Goal: Task Accomplishment & Management: Use online tool/utility

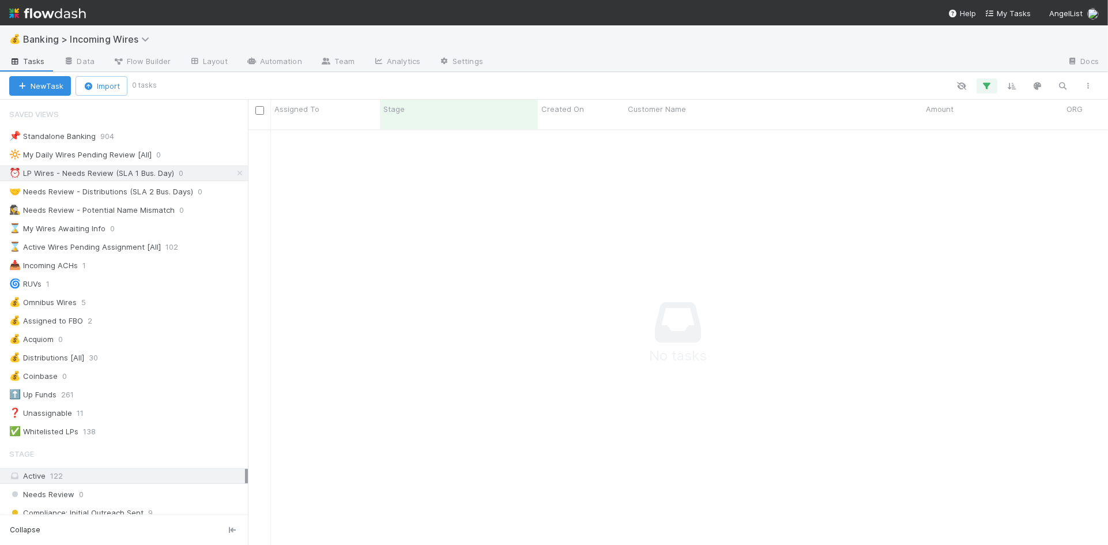
scroll to position [424, 860]
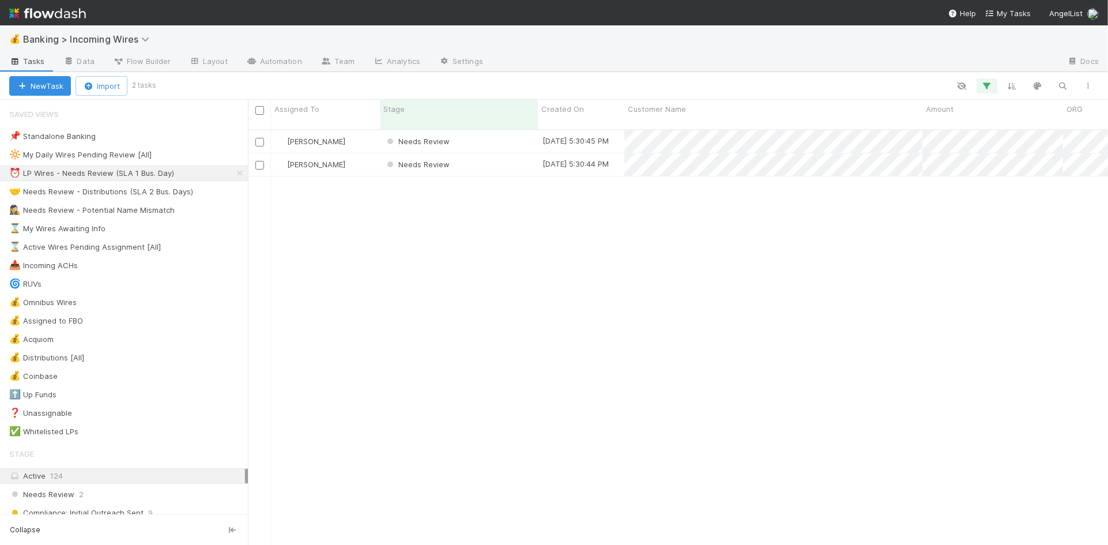
scroll to position [0, 1]
click at [501, 130] on div "Needs Review" at bounding box center [459, 141] width 158 height 22
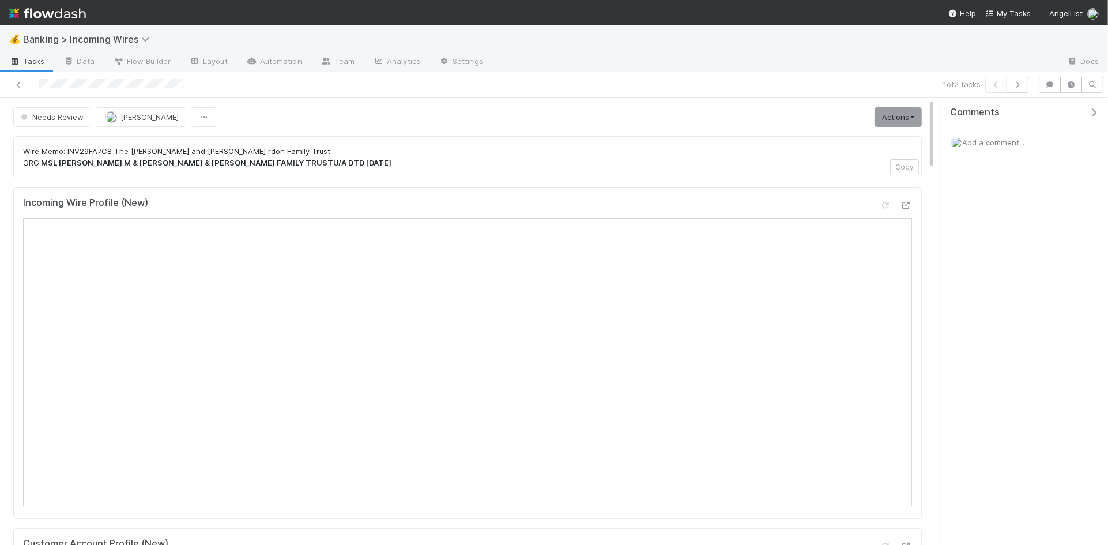
scroll to position [1, 0]
click at [1017, 86] on icon "button" at bounding box center [1017, 84] width 12 height 7
click at [916, 116] on link "Actions" at bounding box center [897, 117] width 47 height 20
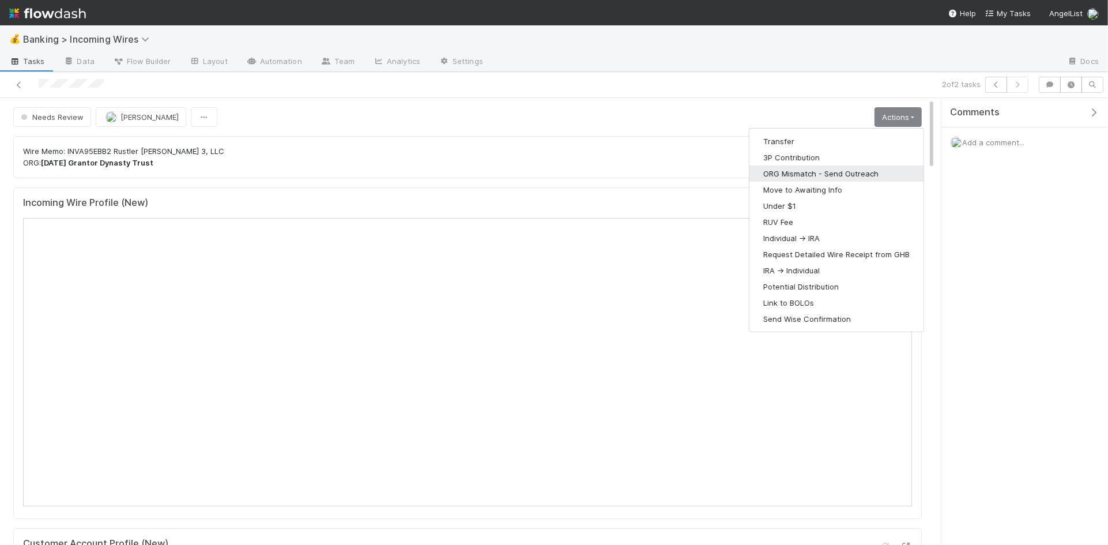
click at [820, 171] on button "ORG Mismatch - Send Outreach" at bounding box center [836, 173] width 174 height 16
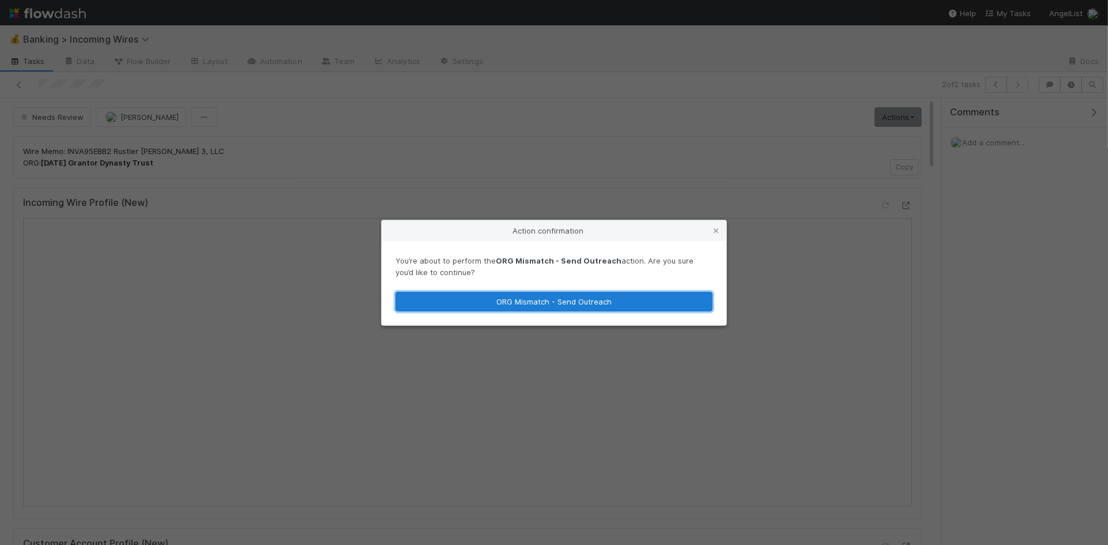
click at [600, 303] on button "ORG Mismatch - Send Outreach" at bounding box center [553, 302] width 317 height 20
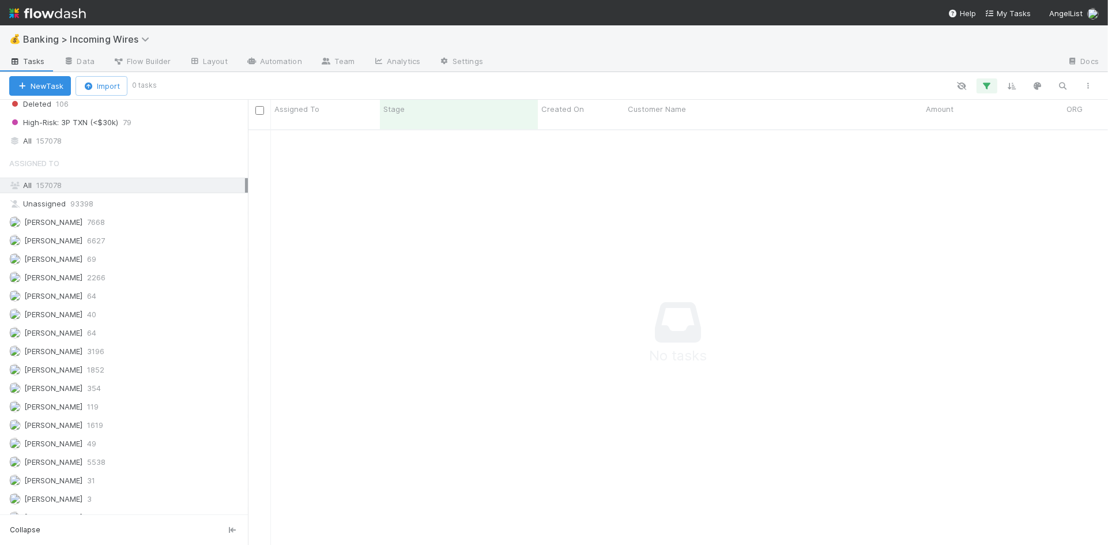
scroll to position [947, 0]
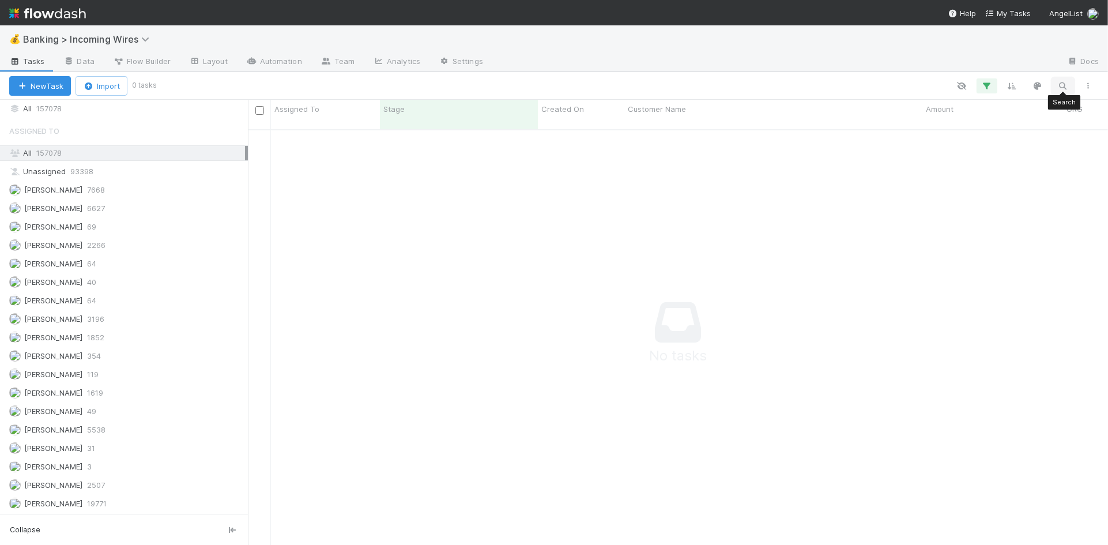
click at [1058, 85] on icon "button" at bounding box center [1063, 86] width 12 height 10
click at [987, 64] on input "matthew tra" at bounding box center [1002, 67] width 115 height 14
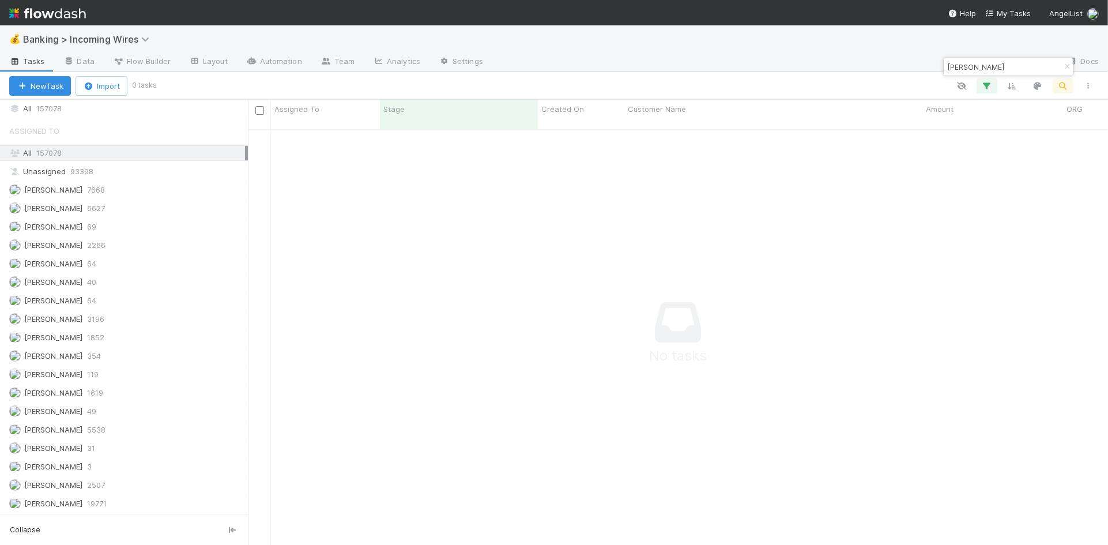
click at [992, 67] on input "maxwell" at bounding box center [1002, 67] width 115 height 14
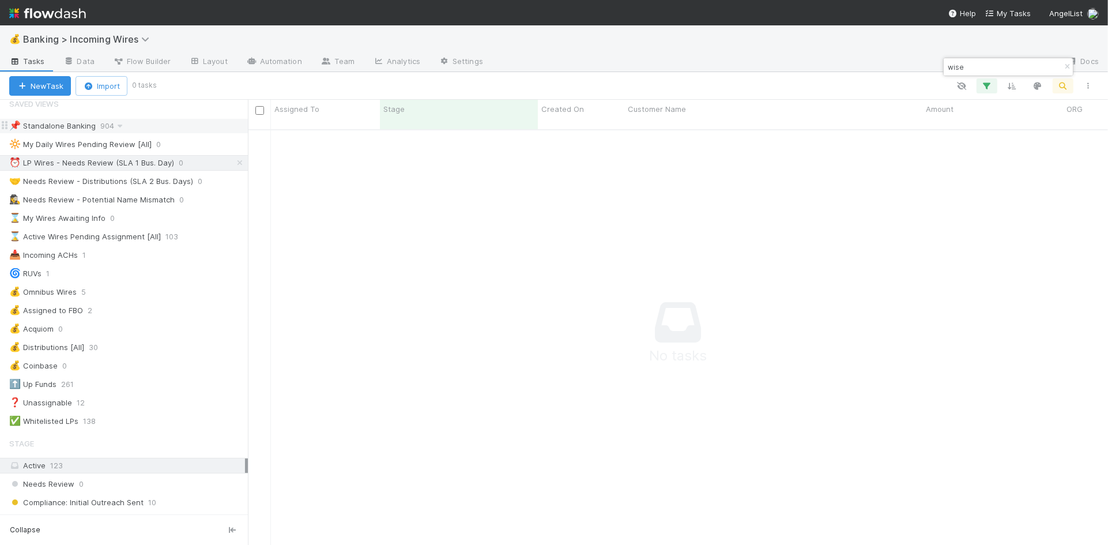
scroll to position [0, 0]
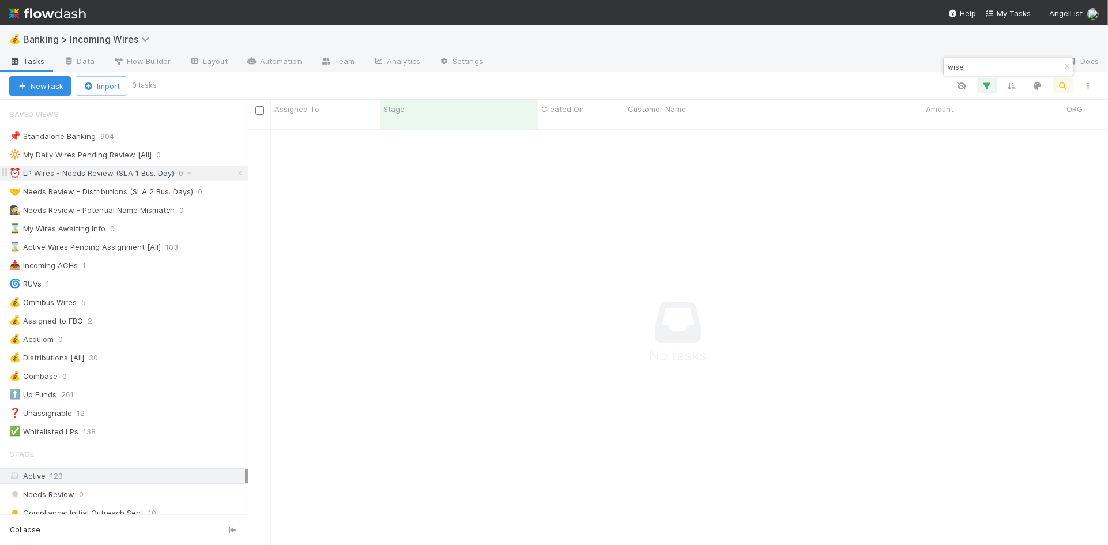
type input "wise"
click at [236, 172] on icon at bounding box center [240, 172] width 12 height 7
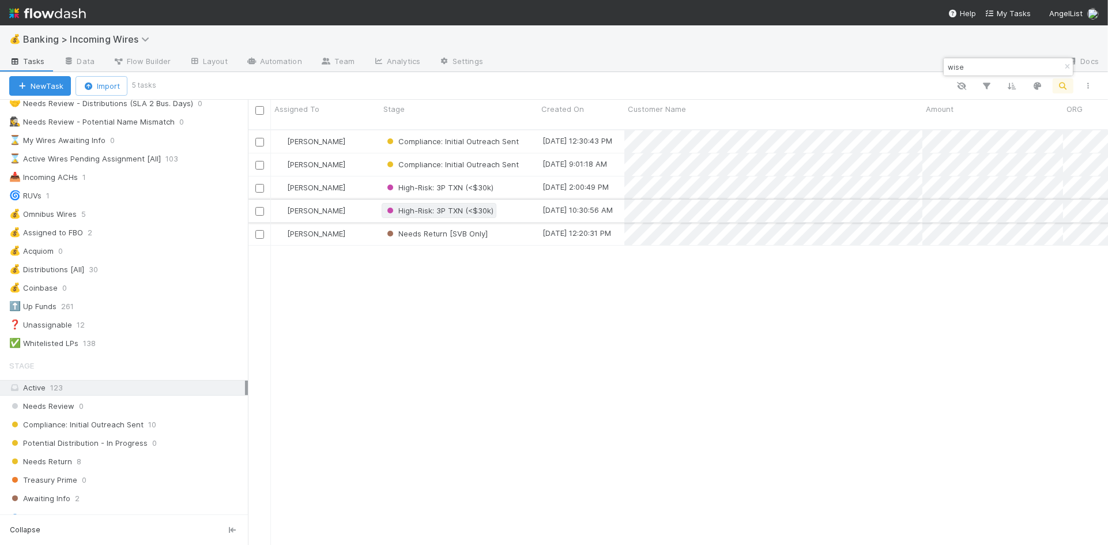
scroll to position [0, 7]
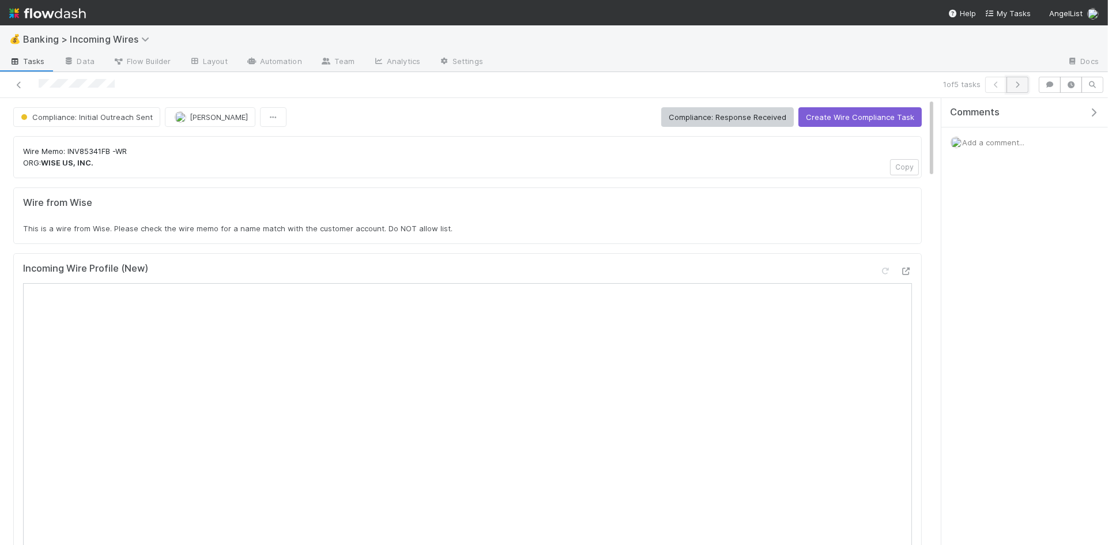
click at [1018, 87] on icon "button" at bounding box center [1017, 84] width 12 height 7
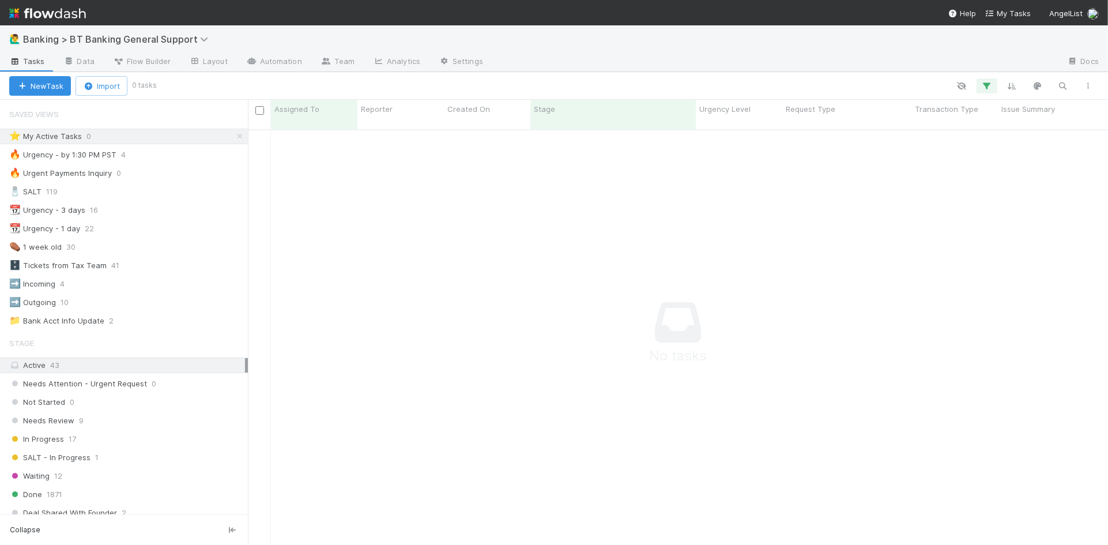
scroll to position [424, 860]
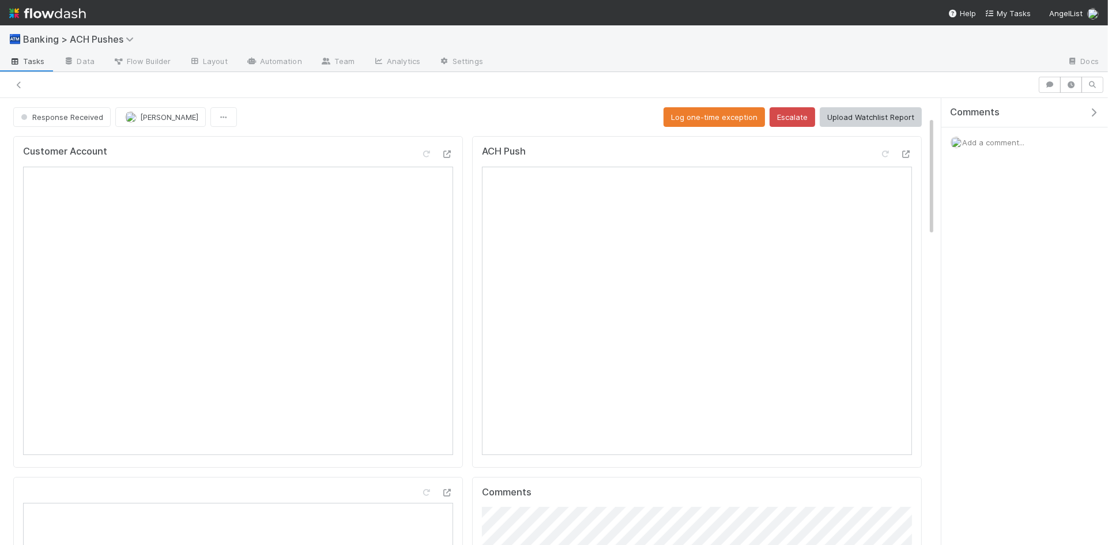
scroll to position [69, 0]
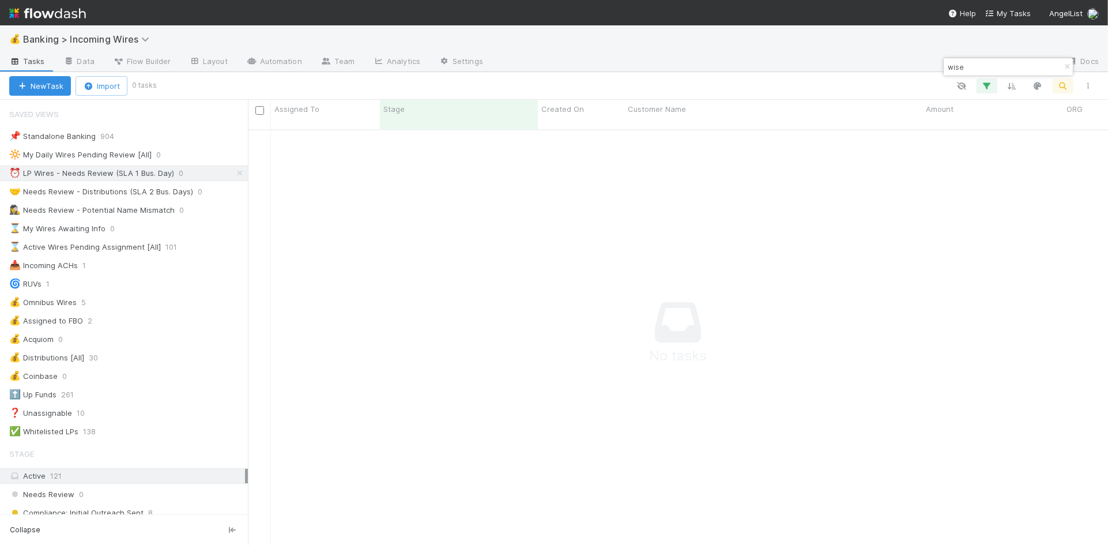
scroll to position [0, 1]
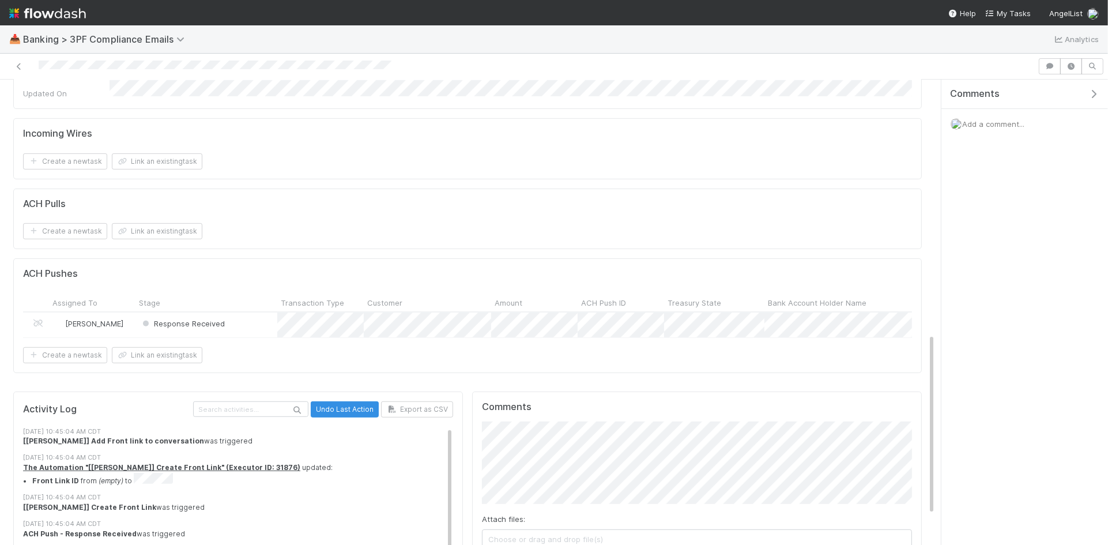
scroll to position [727, 0]
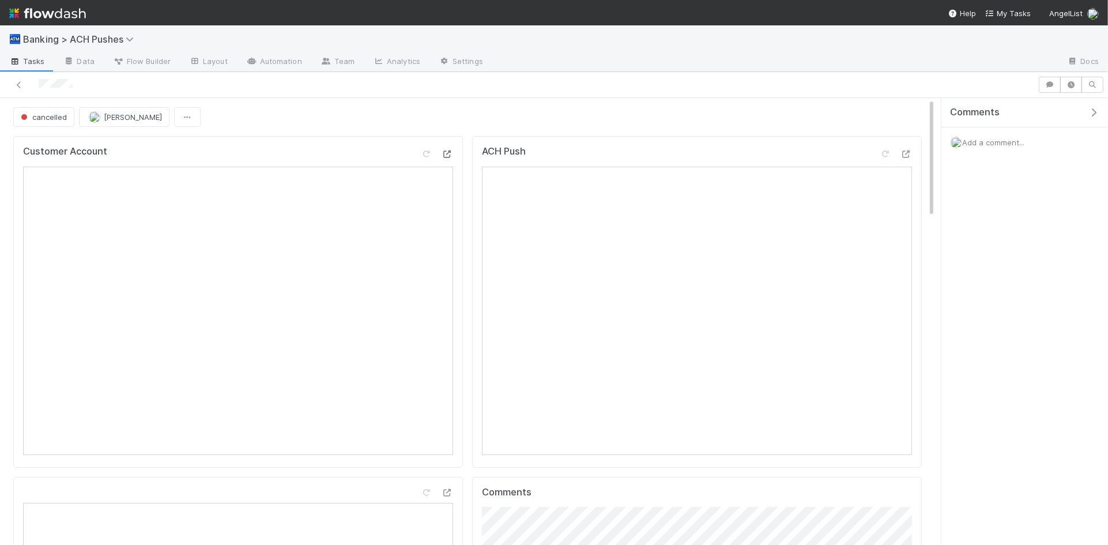
click at [452, 154] on icon at bounding box center [447, 153] width 12 height 7
